Goal: Transaction & Acquisition: Purchase product/service

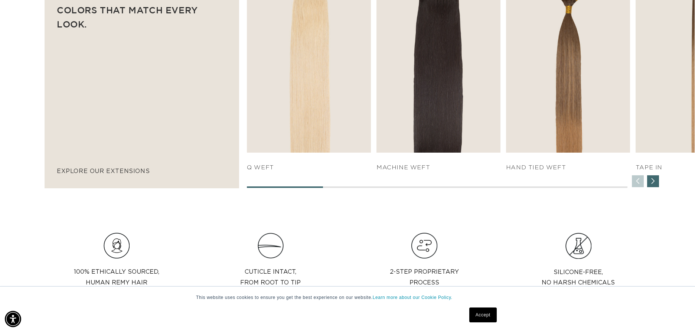
click at [652, 179] on div "Next slide" at bounding box center [653, 181] width 12 height 12
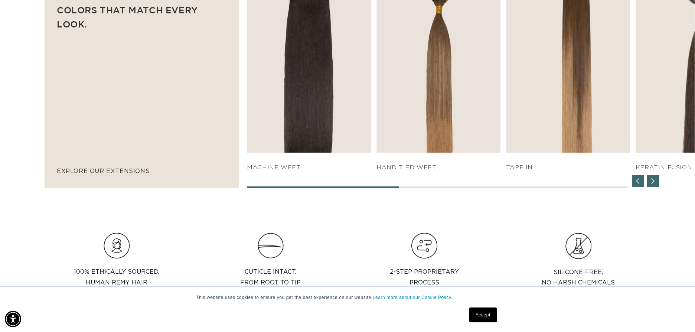
click at [653, 179] on div "Next slide" at bounding box center [653, 181] width 12 height 12
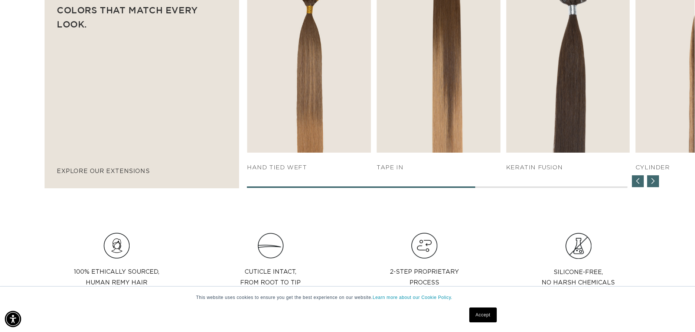
click at [653, 179] on div "Next slide" at bounding box center [653, 181] width 12 height 12
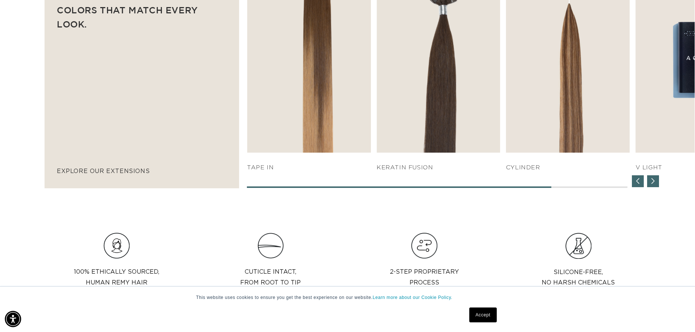
scroll to position [0, 642]
click at [653, 179] on div "Next slide" at bounding box center [653, 181] width 12 height 12
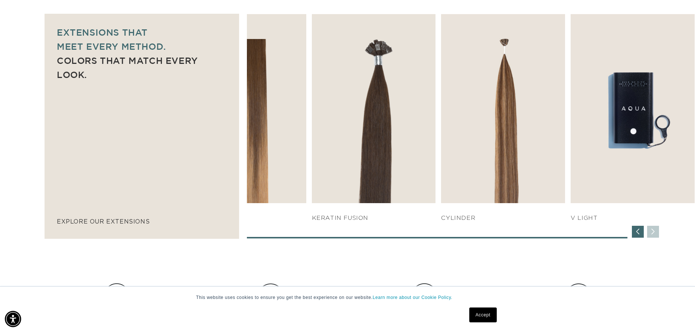
scroll to position [520, 0]
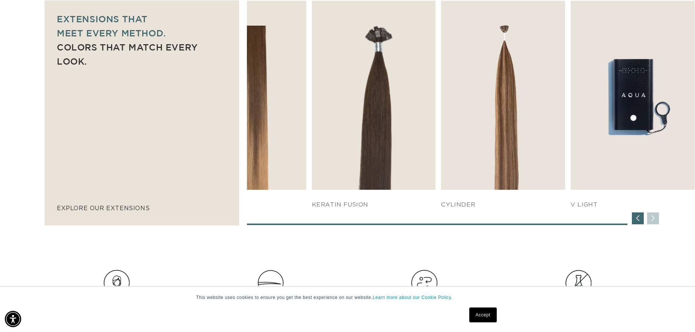
click at [652, 220] on div "SHOP NOW q weft SHOP NOW Machine Weft SHOP NOW" at bounding box center [471, 113] width 448 height 224
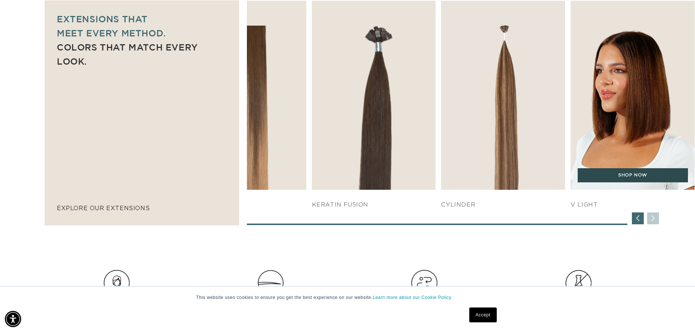
scroll to position [0, 642]
click at [612, 178] on link "SHOP NOW" at bounding box center [632, 175] width 110 height 14
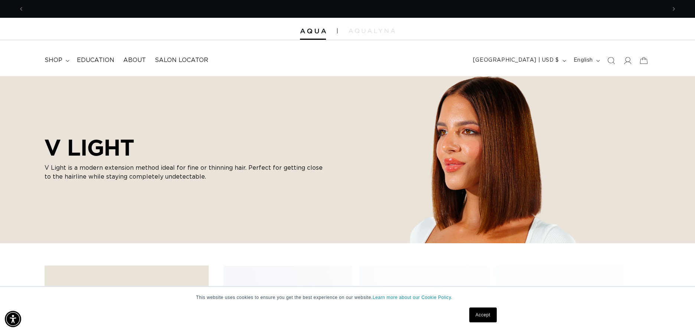
scroll to position [0, 642]
